Goal: Task Accomplishment & Management: Manage account settings

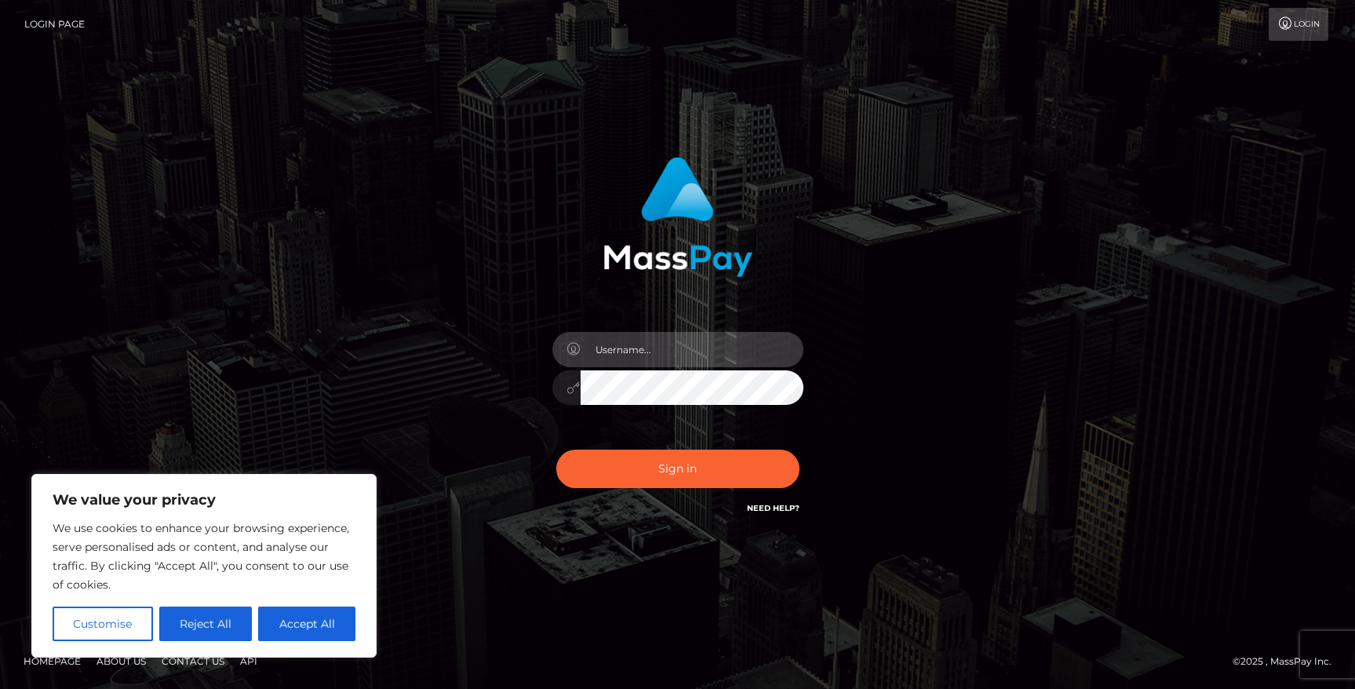
click at [685, 340] on input "text" at bounding box center [692, 349] width 223 height 35
type input "[EMAIL_ADDRESS][DOMAIN_NAME]"
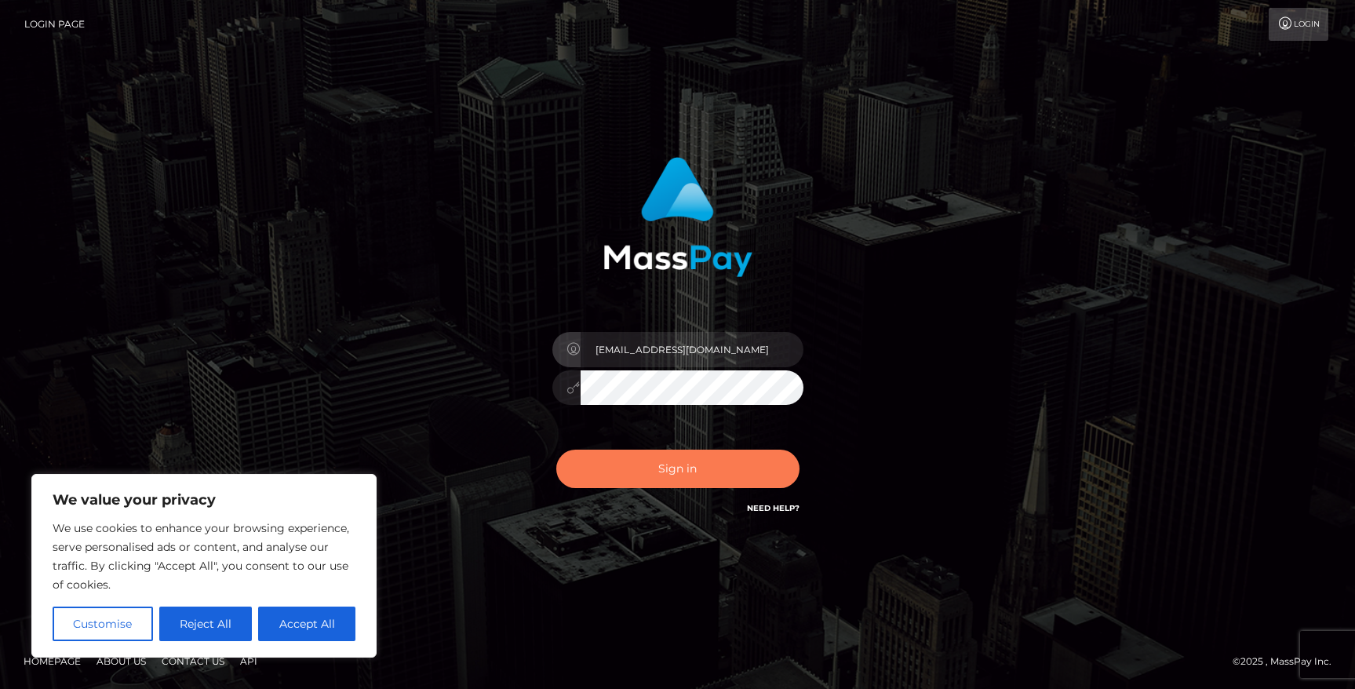
click at [676, 470] on button "Sign in" at bounding box center [677, 469] width 243 height 38
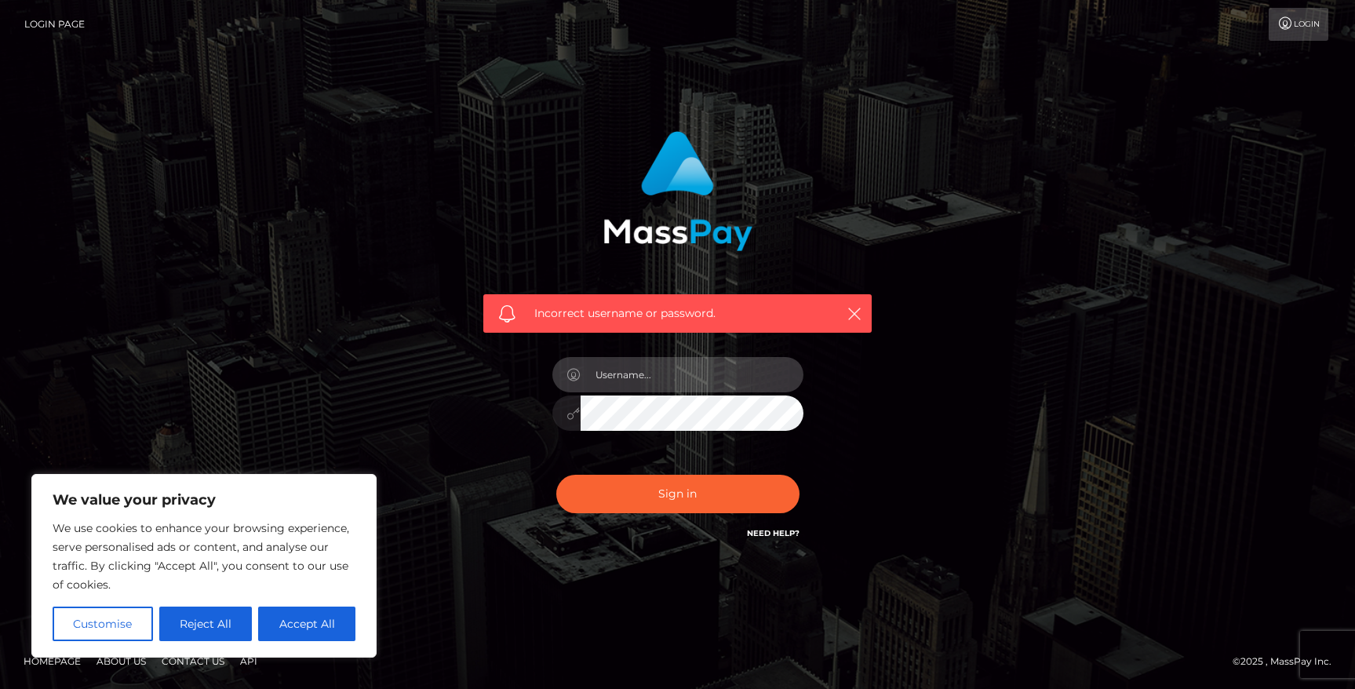
click at [660, 390] on input "text" at bounding box center [692, 374] width 223 height 35
type input "[EMAIL_ADDRESS][DOMAIN_NAME]"
click at [556, 475] on button "Sign in" at bounding box center [677, 494] width 243 height 38
click at [702, 389] on input "text" at bounding box center [692, 374] width 223 height 35
click at [696, 365] on input "text" at bounding box center [692, 374] width 223 height 35
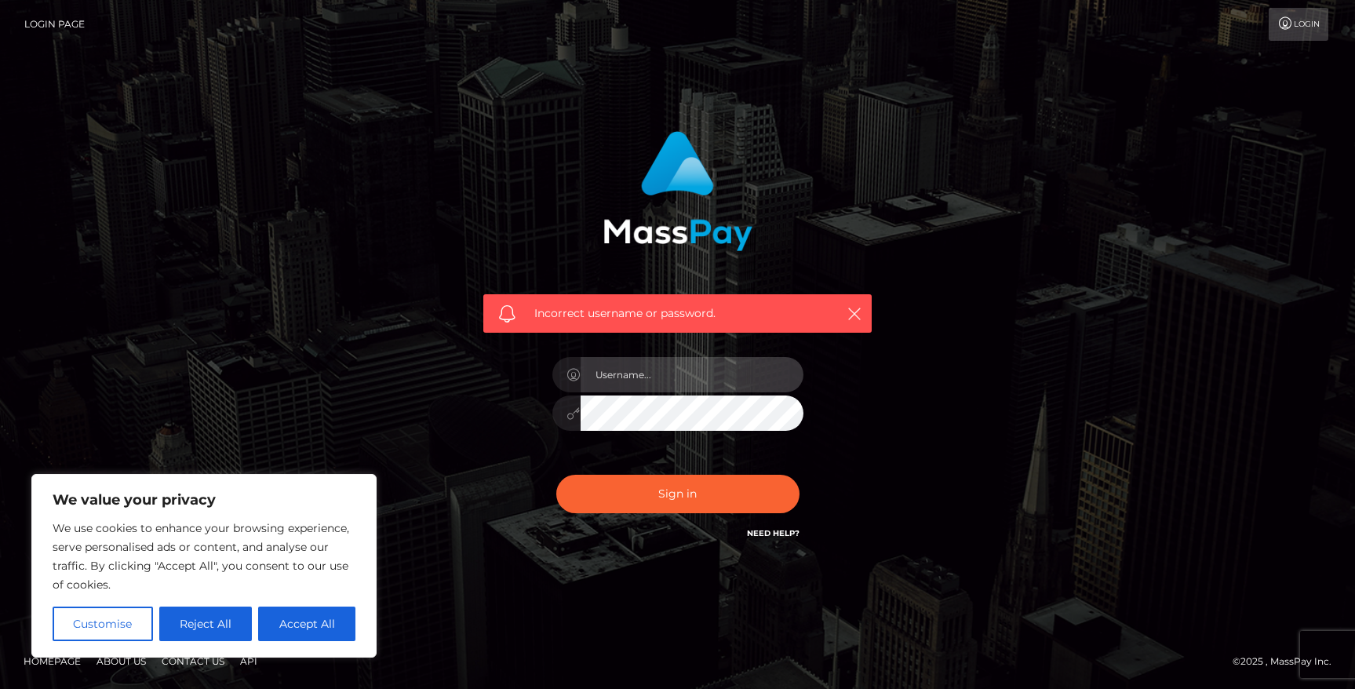
type input "[EMAIL_ADDRESS][DOMAIN_NAME]"
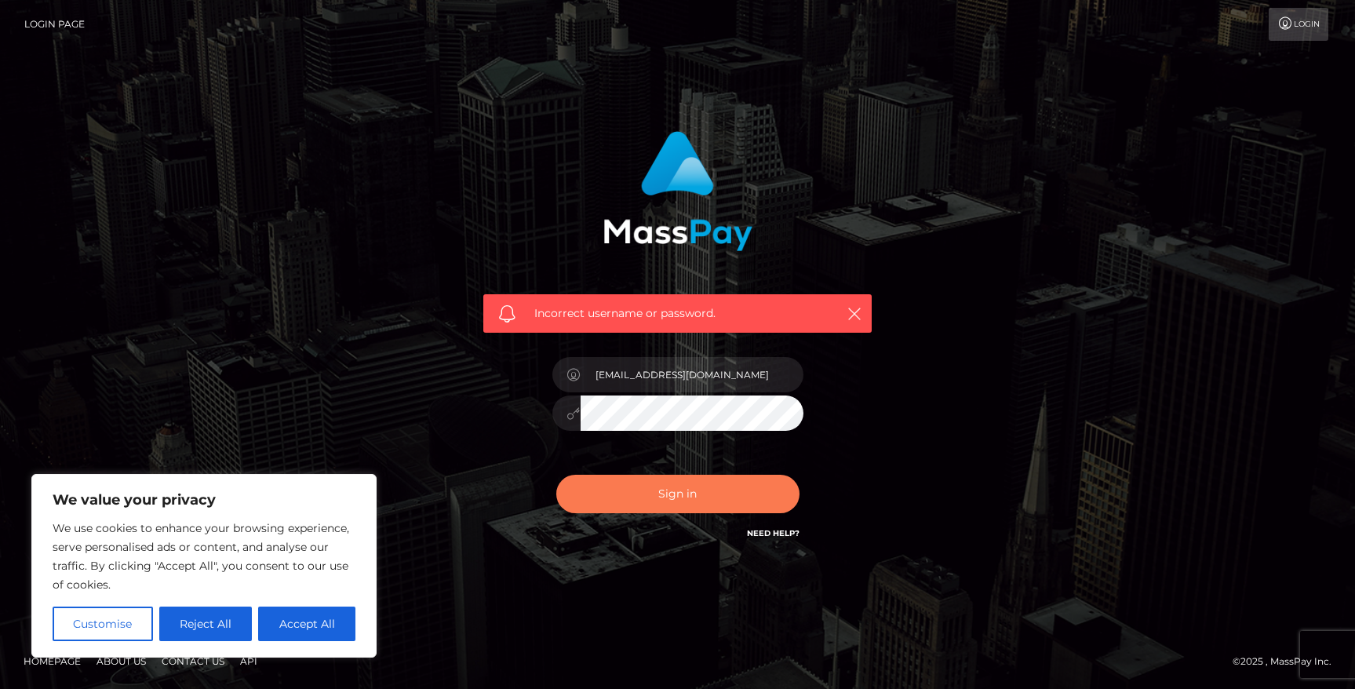
click at [731, 495] on button "Sign in" at bounding box center [677, 494] width 243 height 38
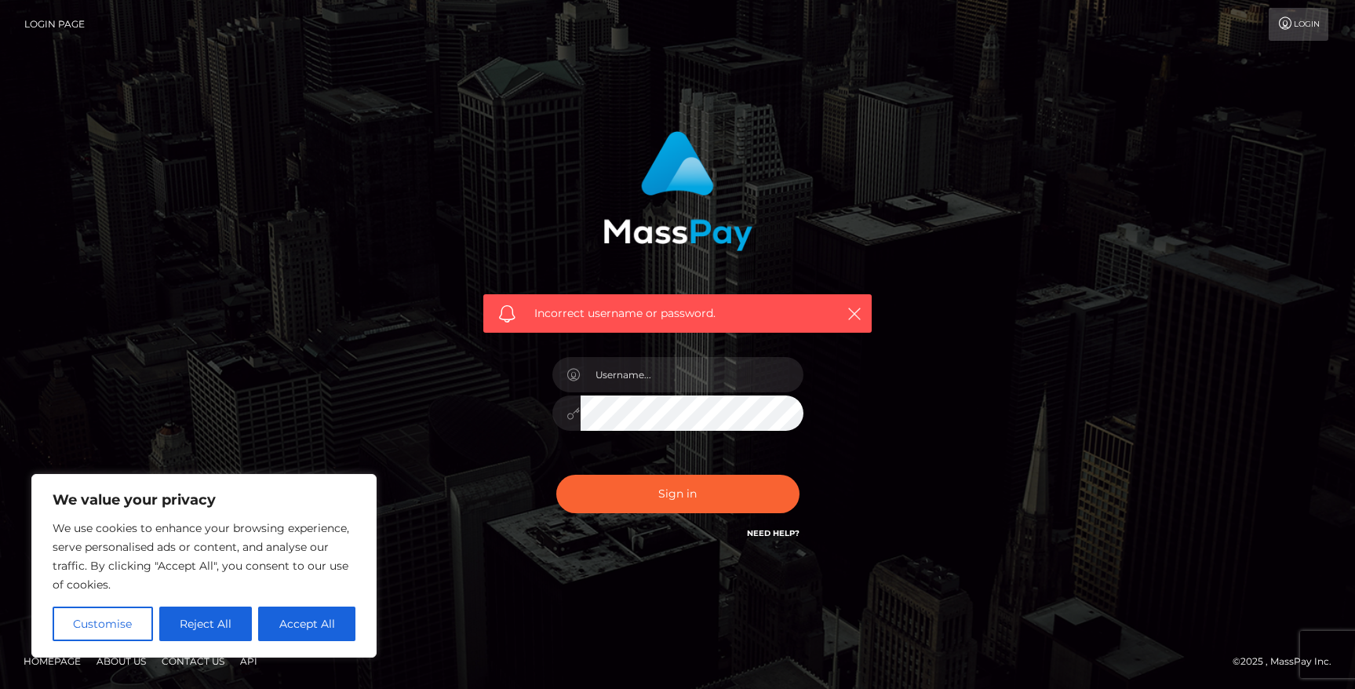
click at [781, 536] on link "Need Help?" at bounding box center [773, 533] width 53 height 10
click at [775, 532] on link "Need Help?" at bounding box center [773, 533] width 53 height 10
click at [323, 628] on button "Accept All" at bounding box center [306, 623] width 97 height 35
checkbox input "true"
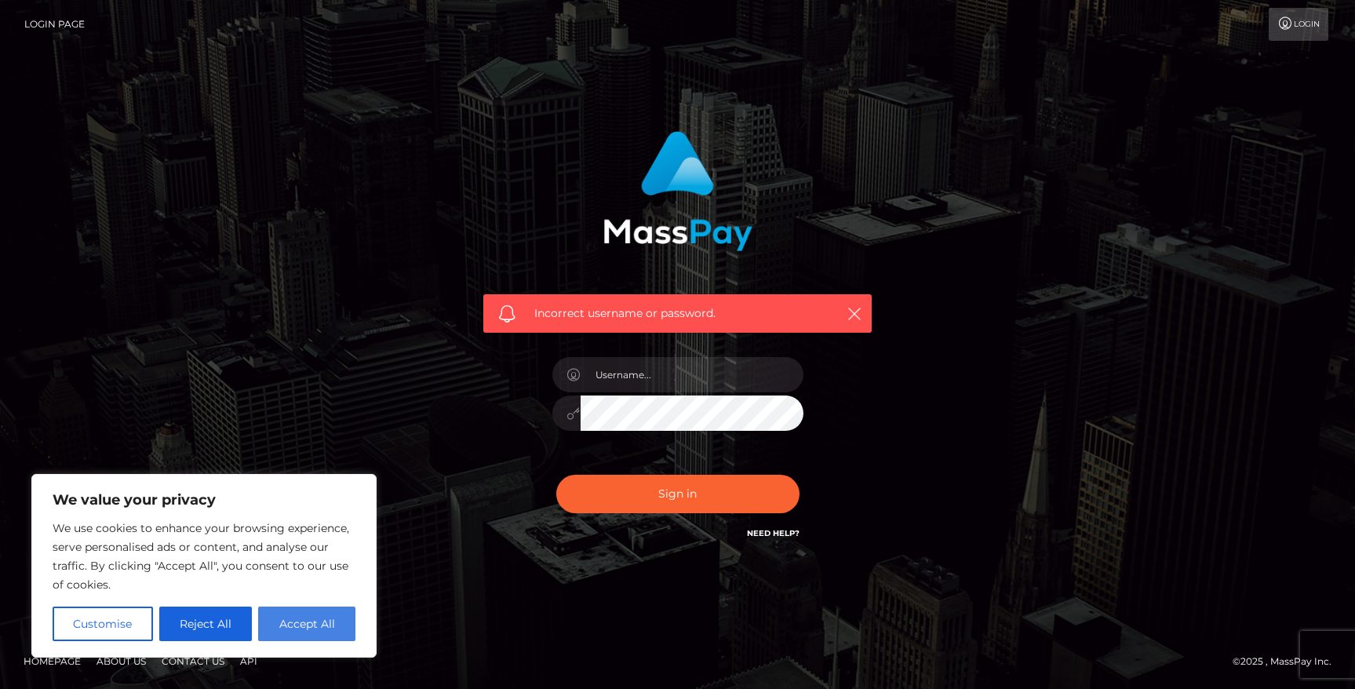
checkbox input "true"
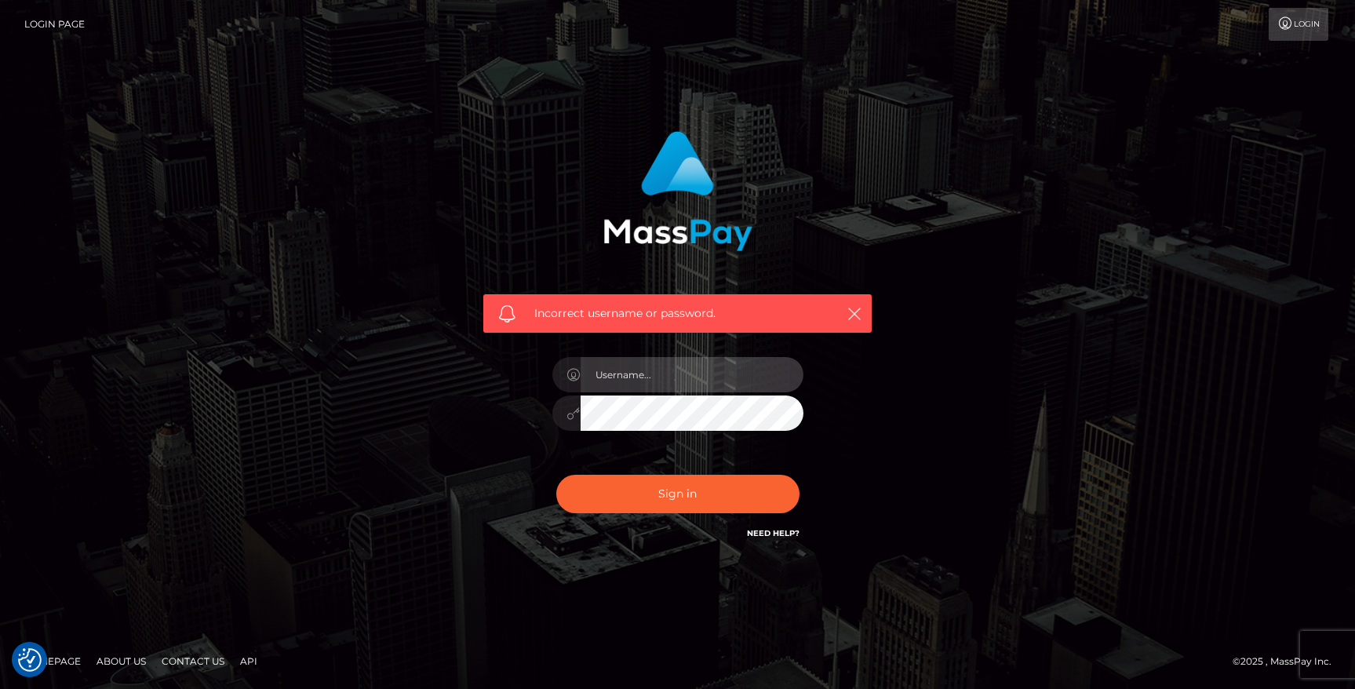
click at [669, 391] on input "text" at bounding box center [692, 374] width 223 height 35
click at [861, 313] on icon "button" at bounding box center [854, 314] width 16 height 16
click at [854, 312] on icon "button" at bounding box center [854, 314] width 16 height 16
click at [1312, 32] on link "Login" at bounding box center [1299, 24] width 60 height 33
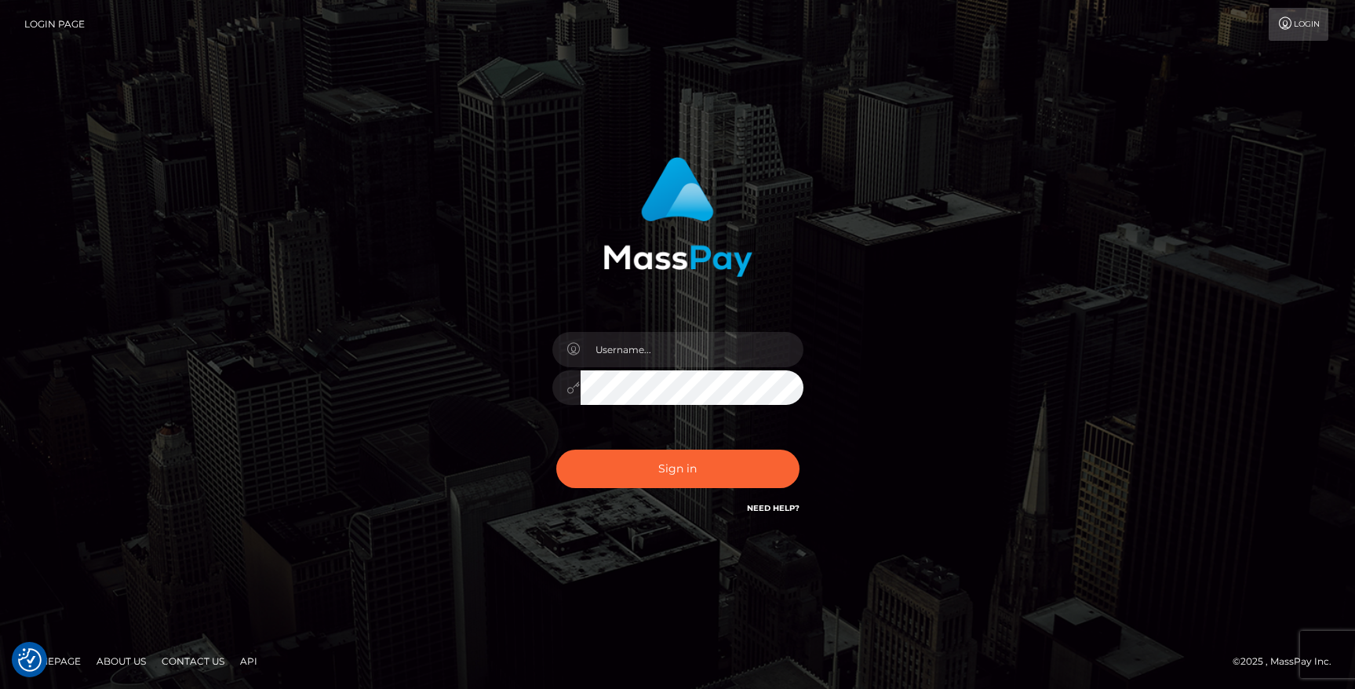
drag, startPoint x: 587, startPoint y: 416, endPoint x: 613, endPoint y: 420, distance: 26.2
click at [613, 420] on div at bounding box center [678, 380] width 275 height 120
click at [50, 27] on link "Login Page" at bounding box center [54, 24] width 60 height 33
click at [1305, 40] on link "Login" at bounding box center [1299, 24] width 60 height 33
click at [671, 344] on input "text" at bounding box center [692, 349] width 223 height 35
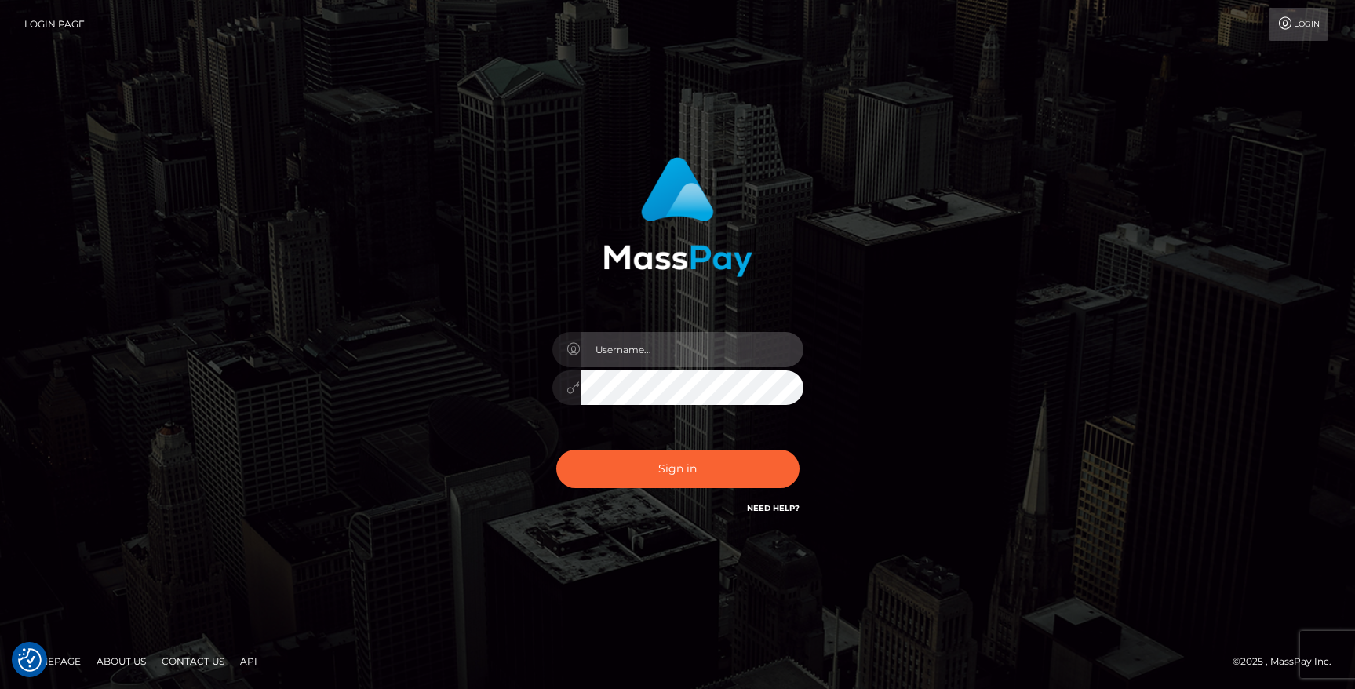
type input "[EMAIL_ADDRESS][DOMAIN_NAME]"
click at [571, 388] on icon at bounding box center [573, 387] width 13 height 13
click at [556, 450] on button "Sign in" at bounding box center [677, 469] width 243 height 38
